Goal: Complete application form

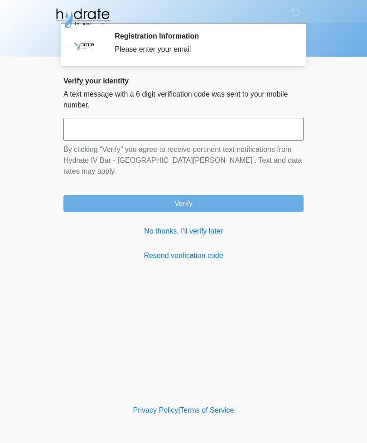
click at [275, 139] on input "text" at bounding box center [183, 129] width 240 height 23
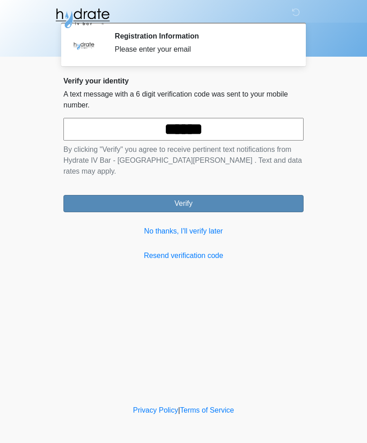
type input "******"
click at [268, 195] on button "Verify" at bounding box center [183, 203] width 240 height 17
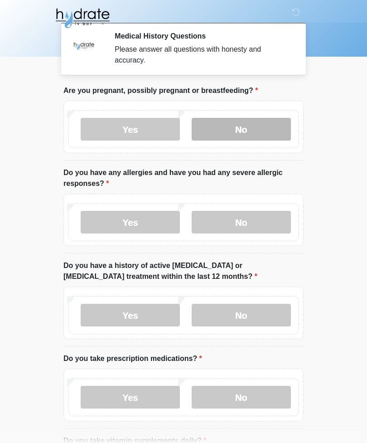
click at [261, 127] on label "No" at bounding box center [241, 129] width 99 height 23
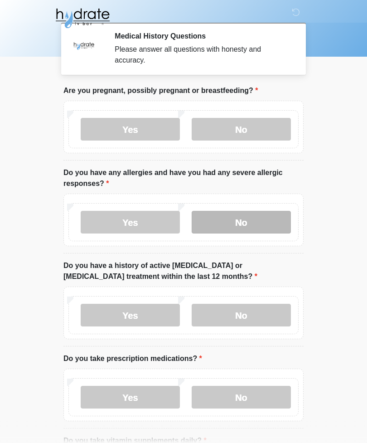
click at [265, 221] on label "No" at bounding box center [241, 222] width 99 height 23
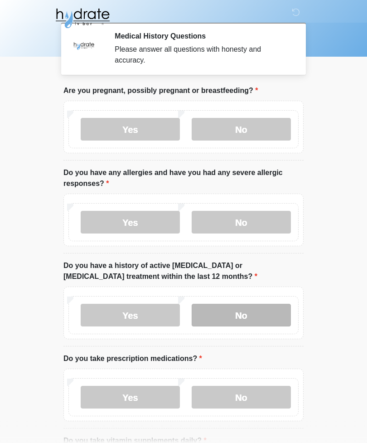
click at [272, 312] on label "No" at bounding box center [241, 315] width 99 height 23
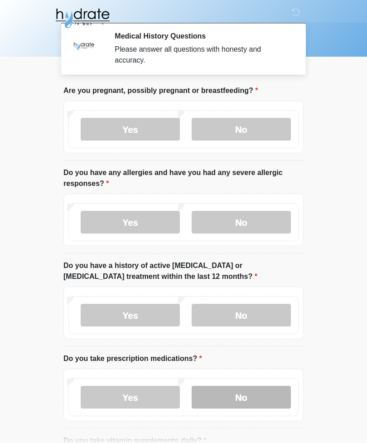
click at [272, 396] on label "No" at bounding box center [241, 397] width 99 height 23
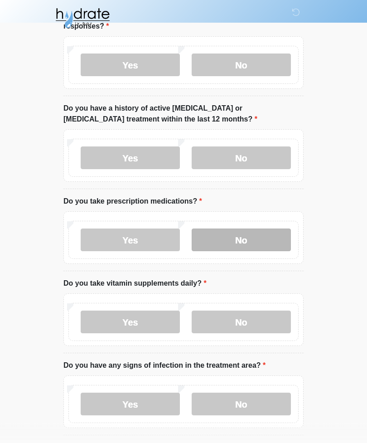
scroll to position [159, 0]
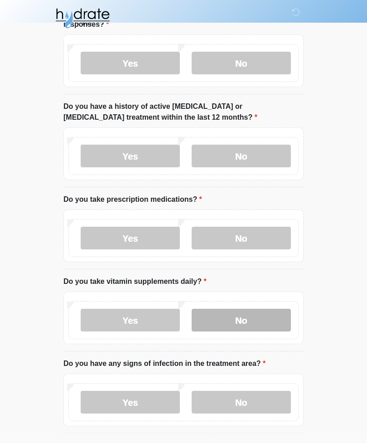
click at [272, 319] on label "No" at bounding box center [241, 320] width 99 height 23
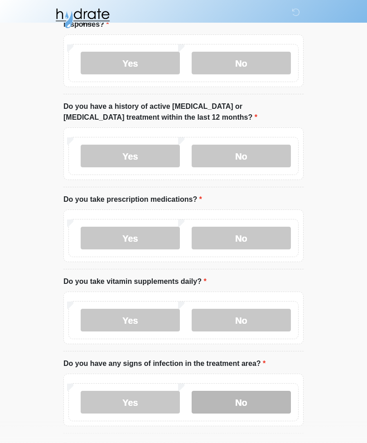
click at [270, 406] on label "No" at bounding box center [241, 402] width 99 height 23
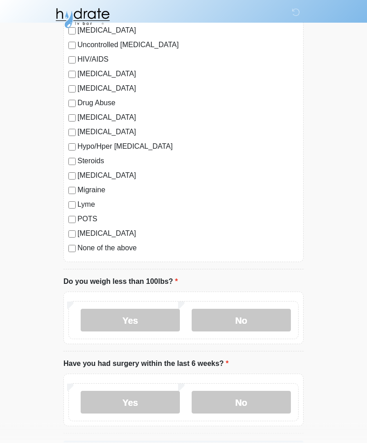
scroll to position [885, 0]
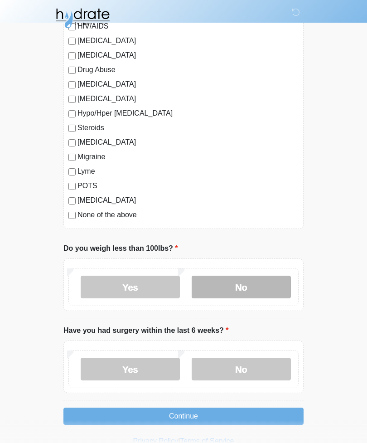
click at [269, 291] on label "No" at bounding box center [241, 286] width 99 height 23
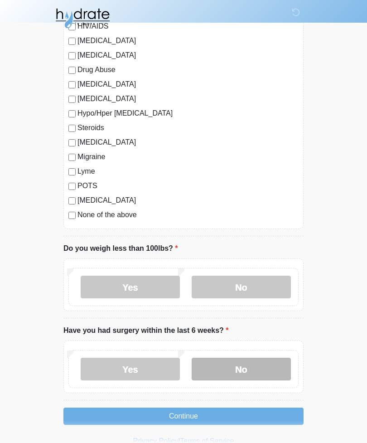
click at [267, 365] on label "No" at bounding box center [241, 368] width 99 height 23
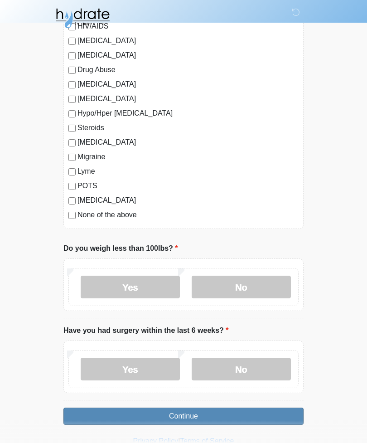
click at [265, 415] on button "Continue" at bounding box center [183, 415] width 240 height 17
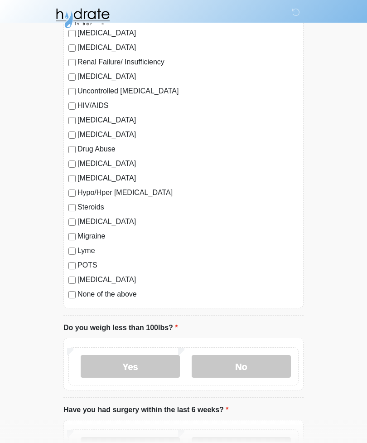
scroll to position [808, 0]
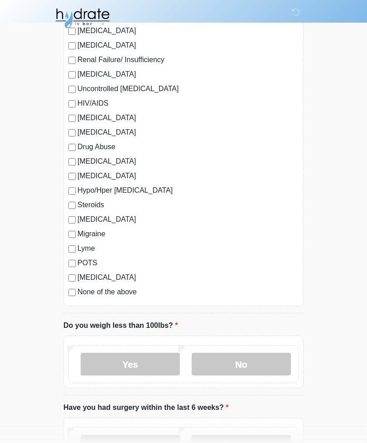
click at [129, 294] on label "None of the above" at bounding box center [187, 291] width 221 height 11
click at [256, 370] on label "No" at bounding box center [241, 363] width 99 height 23
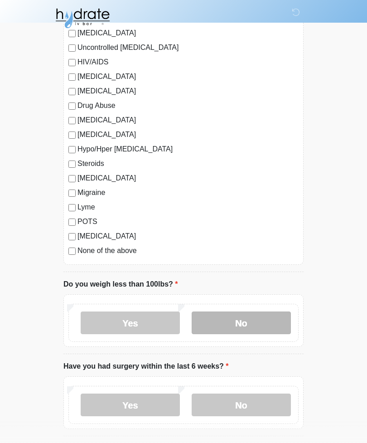
scroll to position [885, 0]
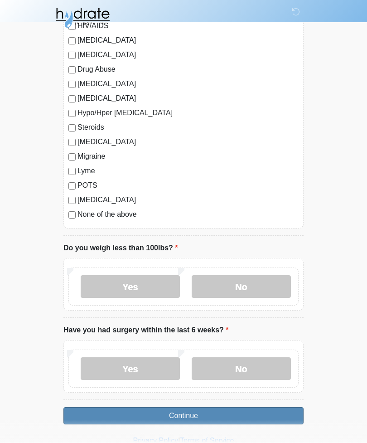
click at [279, 415] on button "Continue" at bounding box center [183, 415] width 240 height 17
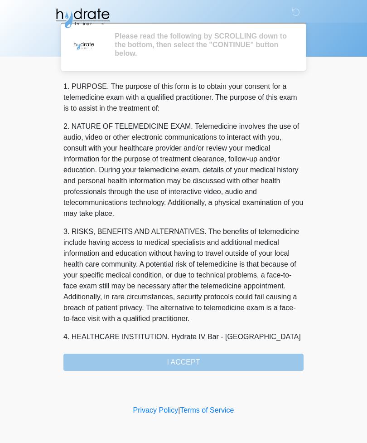
scroll to position [0, 0]
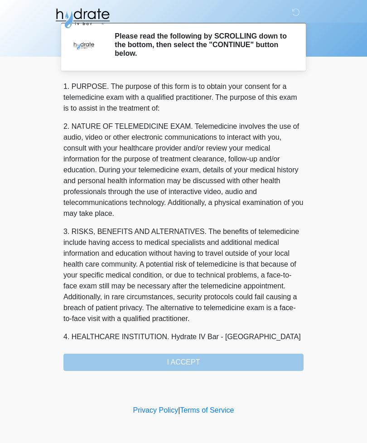
click at [260, 362] on div "1. PURPOSE. The purpose of this form is to obtain your consent for a telemedici…" at bounding box center [183, 225] width 240 height 289
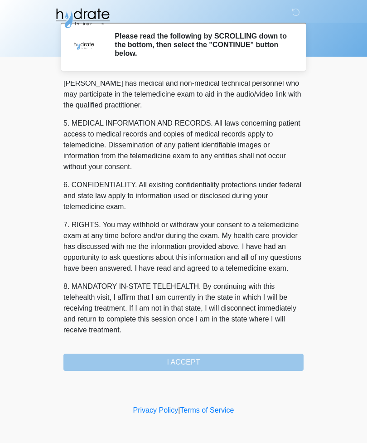
click at [255, 365] on div "1. PURPOSE. The purpose of this form is to obtain your consent for a telemedici…" at bounding box center [183, 225] width 240 height 289
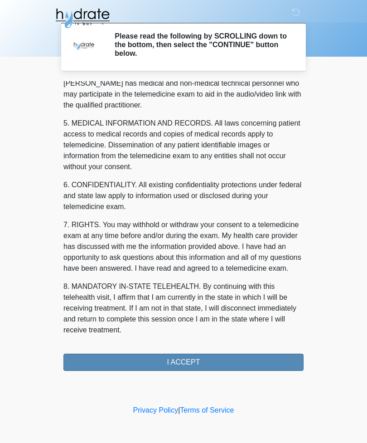
click at [229, 365] on button "I ACCEPT" at bounding box center [183, 361] width 240 height 17
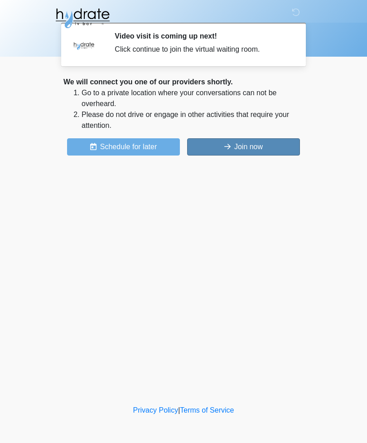
click at [260, 145] on button "Join now" at bounding box center [243, 146] width 113 height 17
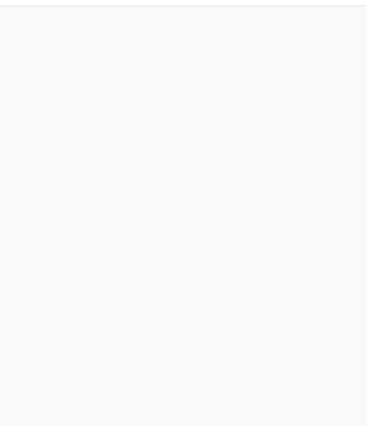
scroll to position [3, 0]
